Goal: Task Accomplishment & Management: Manage account settings

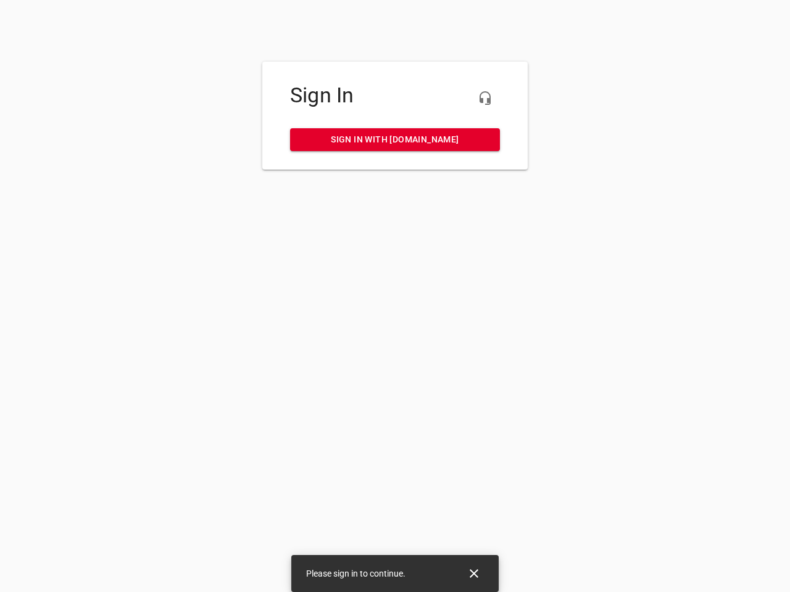
click at [485, 98] on icon "button" at bounding box center [485, 98] width 15 height 15
click at [474, 574] on icon "Close" at bounding box center [474, 574] width 9 height 9
